Goal: Check status: Check status

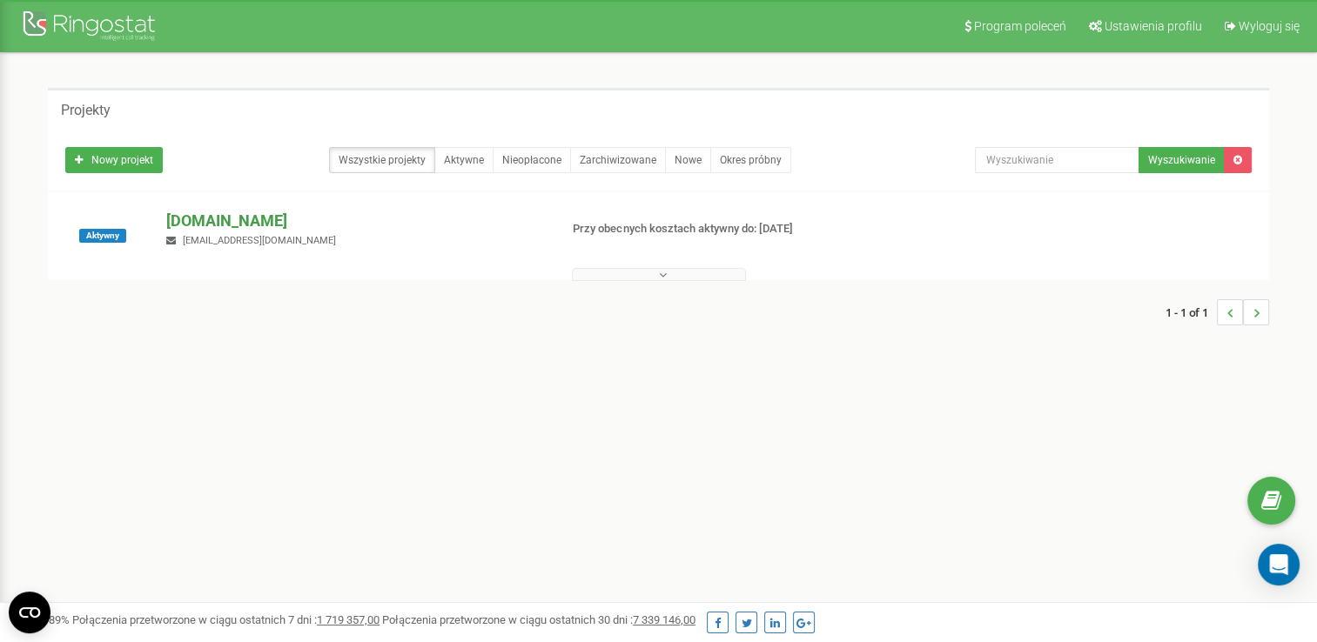
click at [178, 224] on p "[DOMAIN_NAME]" at bounding box center [355, 221] width 378 height 23
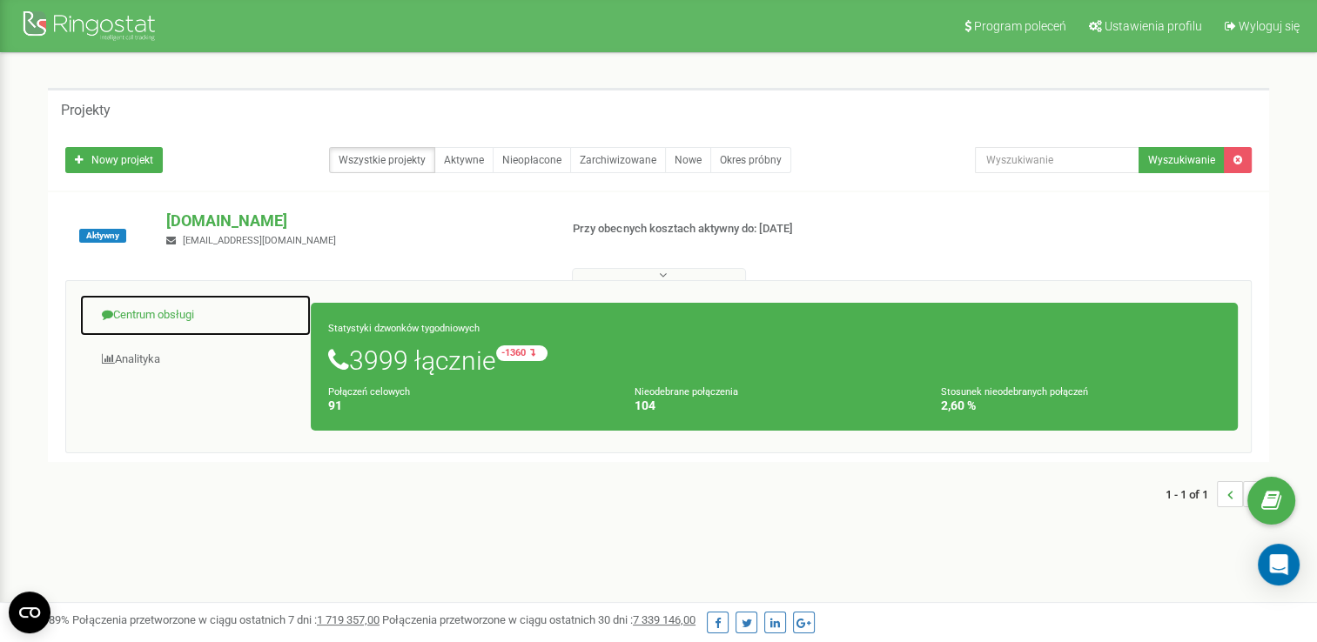
click at [122, 324] on link "Centrum obsługi" at bounding box center [195, 315] width 232 height 43
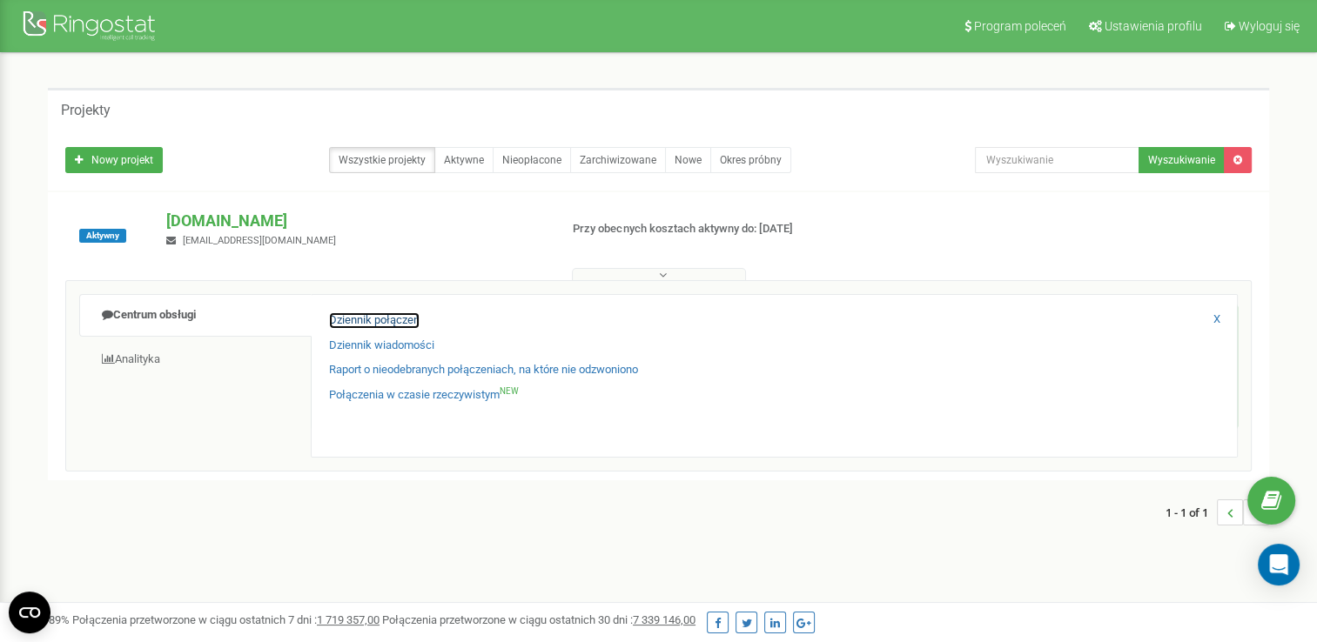
click at [371, 325] on link "Dziennik połączeń" at bounding box center [374, 320] width 90 height 17
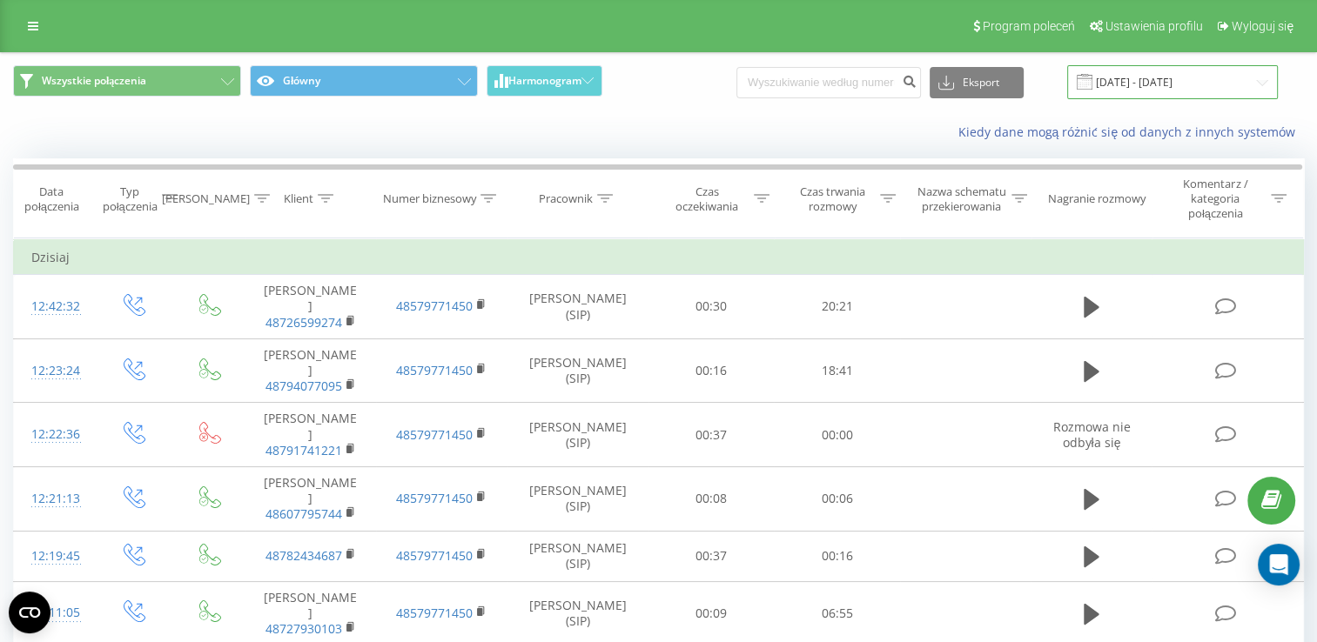
click at [1144, 87] on input "[DATE] - [DATE]" at bounding box center [1172, 82] width 211 height 34
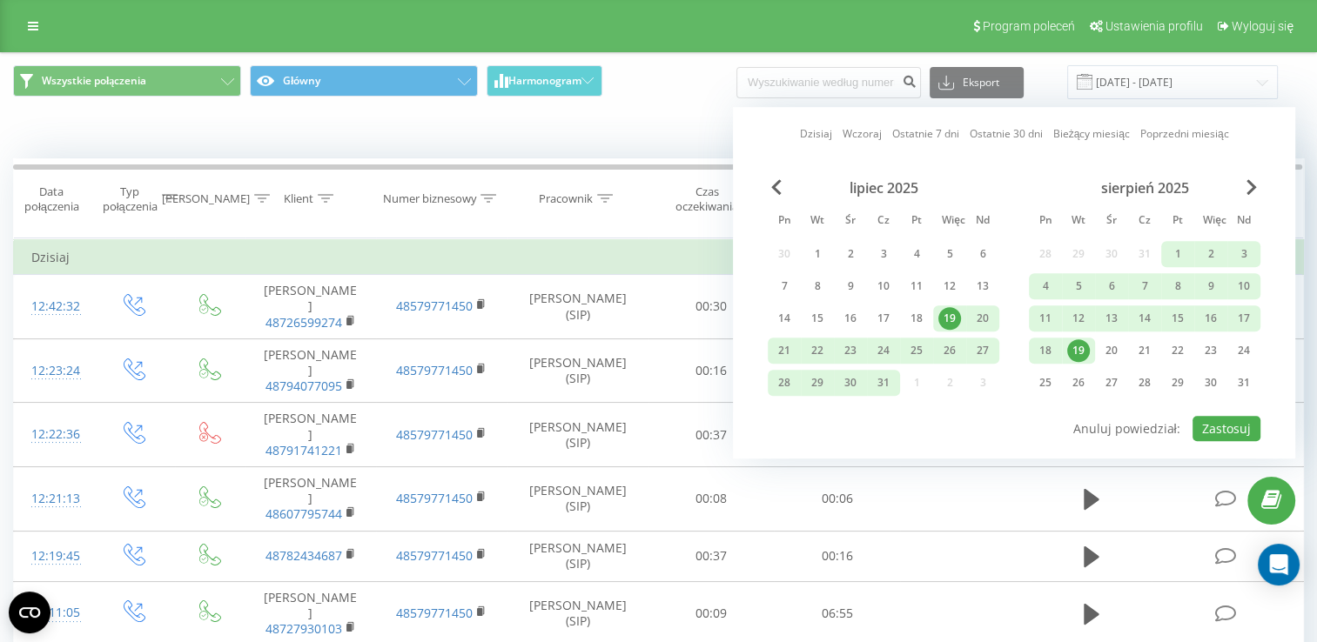
drag, startPoint x: 1079, startPoint y: 350, endPoint x: 1091, endPoint y: 360, distance: 16.0
click at [1076, 352] on div "19" at bounding box center [1078, 350] width 23 height 23
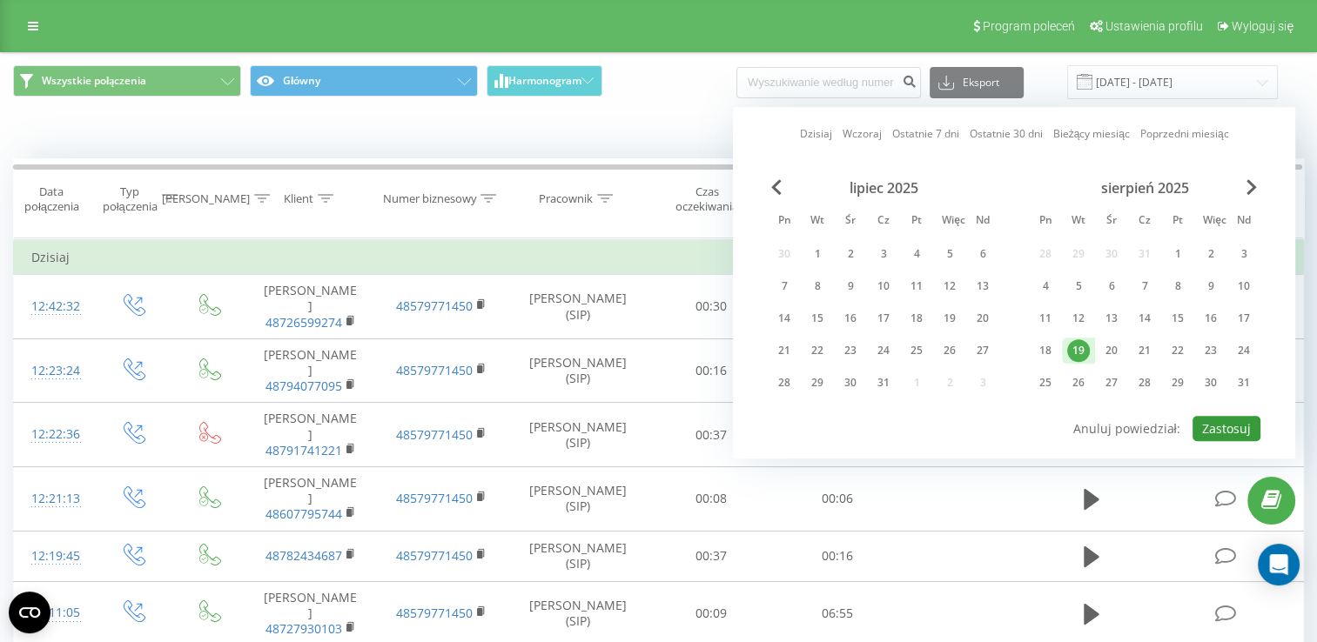
click at [1239, 423] on button "Zastosuj" at bounding box center [1226, 428] width 68 height 25
type input "19.08.2025 - 19.08.2025"
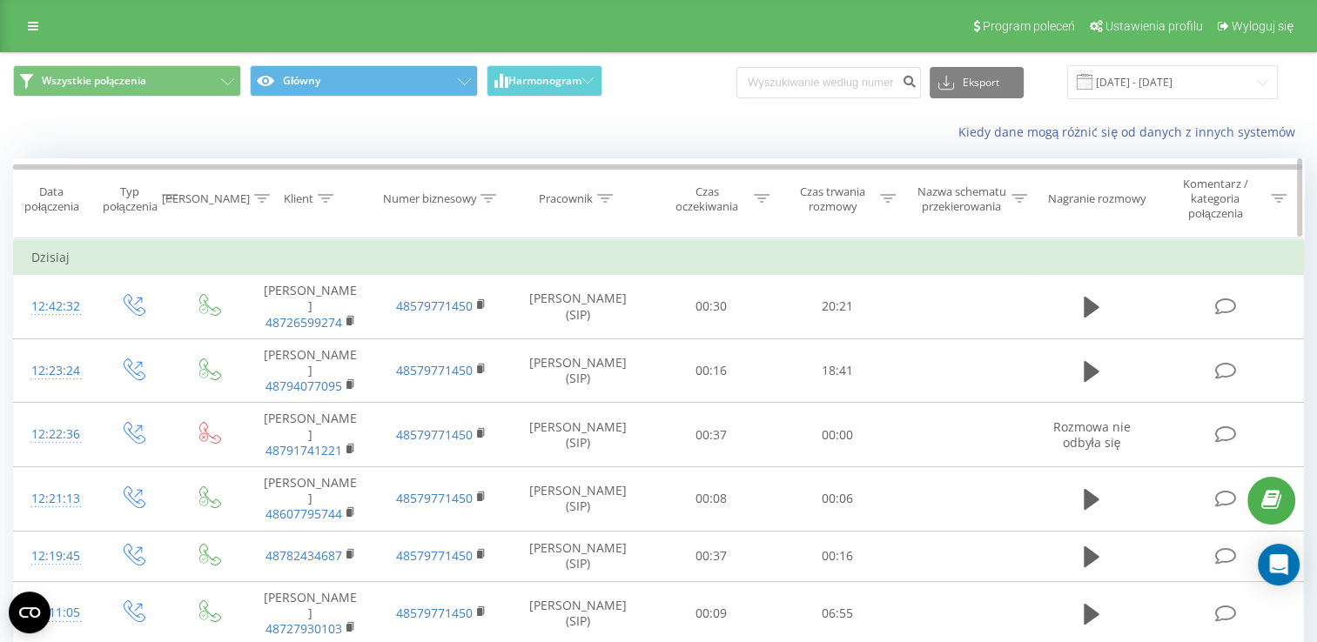
click at [881, 194] on icon at bounding box center [888, 198] width 16 height 9
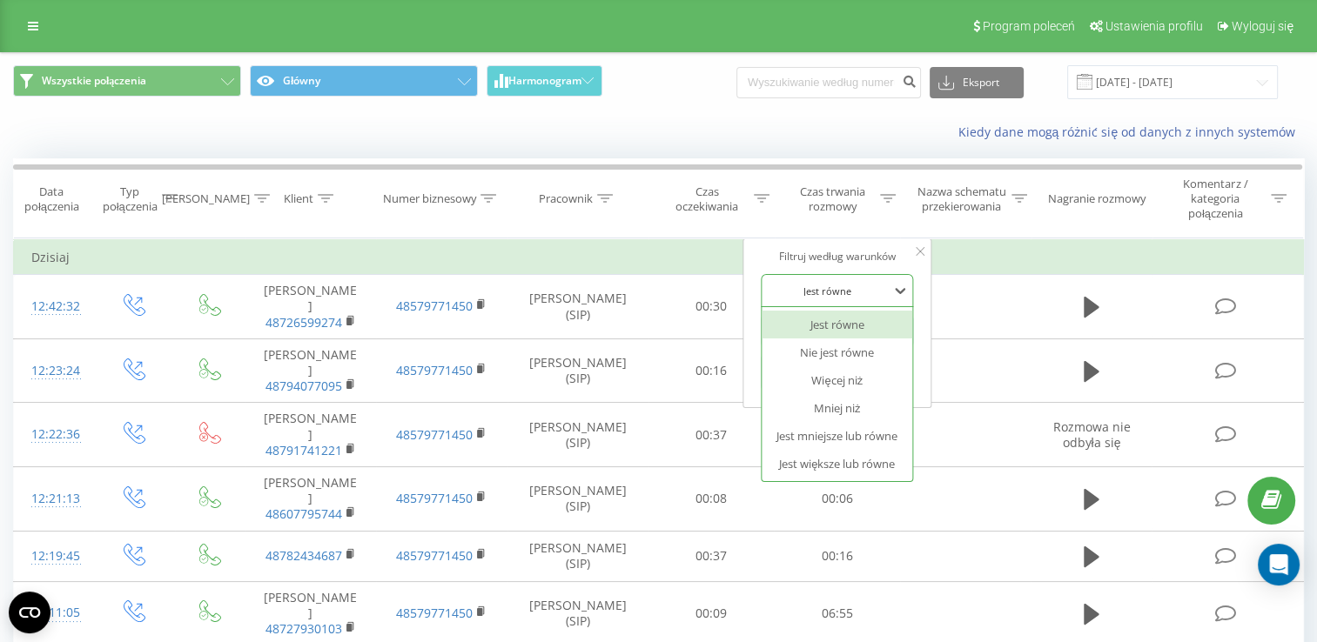
click at [862, 283] on div at bounding box center [828, 291] width 124 height 17
click at [870, 468] on div "Jest większe lub równe" at bounding box center [836, 464] width 151 height 28
